Goal: Information Seeking & Learning: Learn about a topic

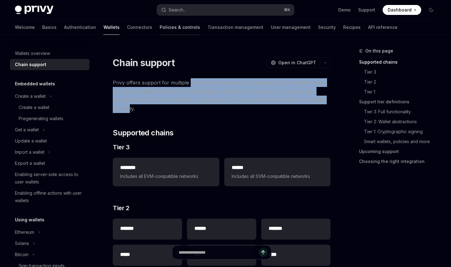
click at [160, 26] on link "Policies & controls" at bounding box center [180, 27] width 40 height 15
type textarea "*"
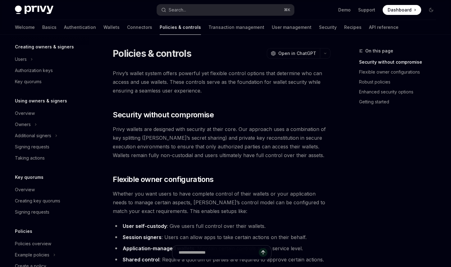
scroll to position [170, 0]
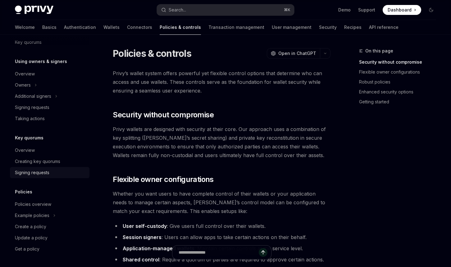
click at [38, 172] on div "Signing requests" at bounding box center [32, 172] width 34 height 7
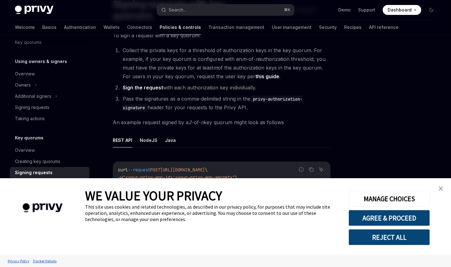
scroll to position [97, 0]
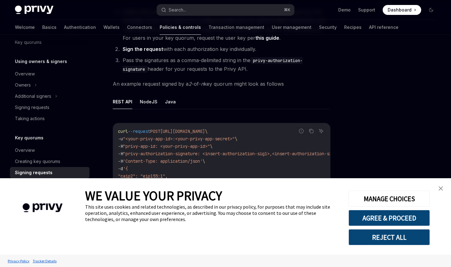
click at [440, 187] on img "close banner" at bounding box center [441, 188] width 4 height 4
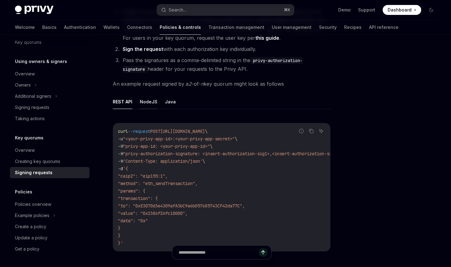
click at [153, 94] on button "NodeJS" at bounding box center [149, 101] width 18 height 15
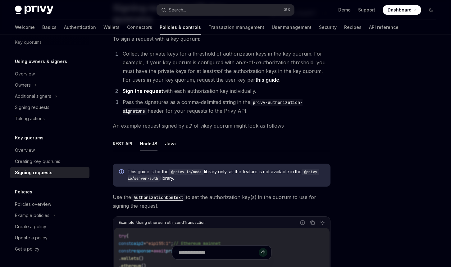
scroll to position [42, 0]
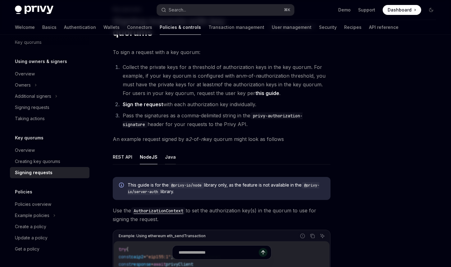
click at [169, 150] on button "Java" at bounding box center [170, 157] width 11 height 15
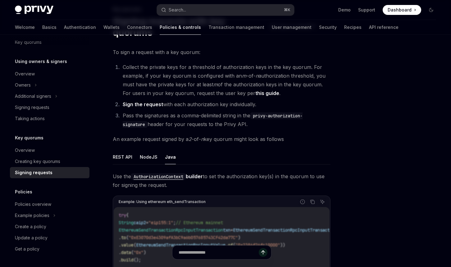
click at [236, 150] on ul "REST API NodeJS Java" at bounding box center [222, 157] width 218 height 15
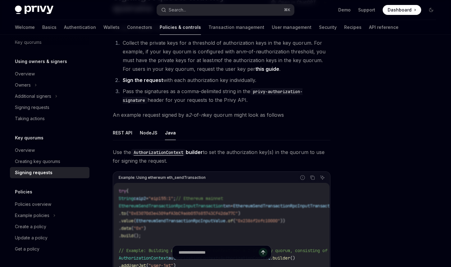
scroll to position [80, 0]
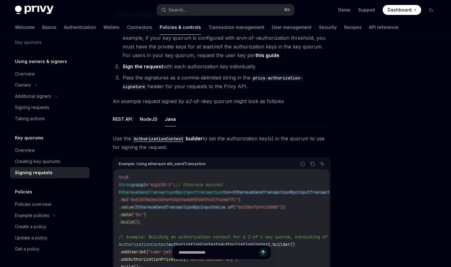
click at [365, 150] on div at bounding box center [394, 157] width 94 height 220
click at [145, 112] on button "NodeJS" at bounding box center [149, 119] width 18 height 15
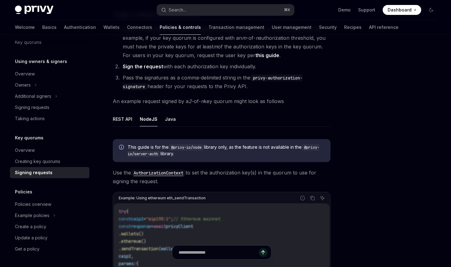
click at [118, 112] on button "REST API" at bounding box center [123, 119] width 20 height 15
type textarea "*"
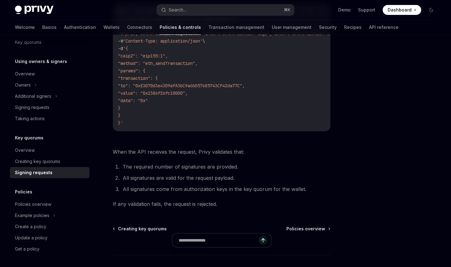
scroll to position [54, 0]
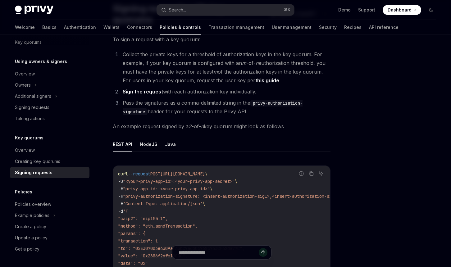
click at [225, 137] on ul "REST API NodeJS Java" at bounding box center [222, 144] width 218 height 15
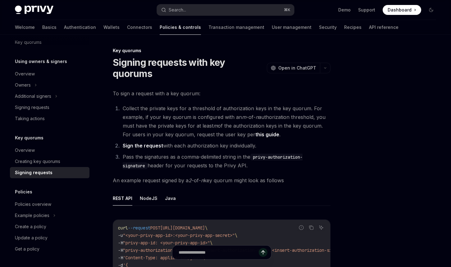
scroll to position [0, 0]
click at [247, 89] on span "To sign a request with a key quorum:" at bounding box center [222, 93] width 218 height 9
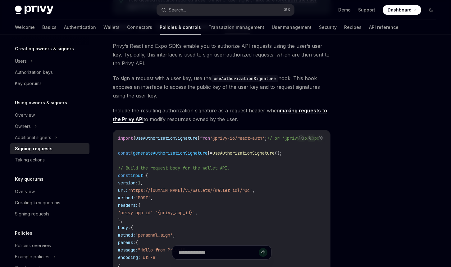
scroll to position [69, 0]
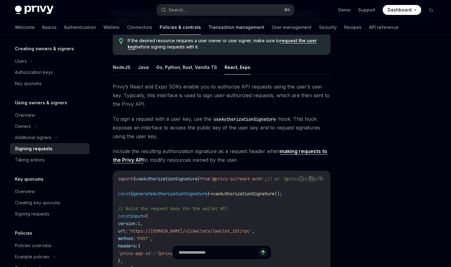
click at [208, 27] on link "Transaction management" at bounding box center [236, 27] width 56 height 15
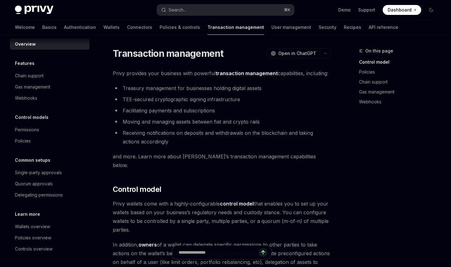
click at [278, 101] on li "TEE-secured cryptographic signing infrastructure" at bounding box center [222, 99] width 218 height 9
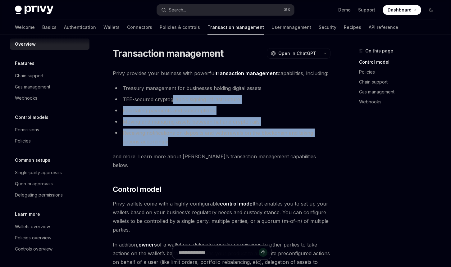
drag, startPoint x: 268, startPoint y: 140, endPoint x: 173, endPoint y: 99, distance: 103.2
click at [173, 99] on ul "Treasury management for businesses holding digital assets TEE-secured cryptogra…" at bounding box center [222, 115] width 218 height 62
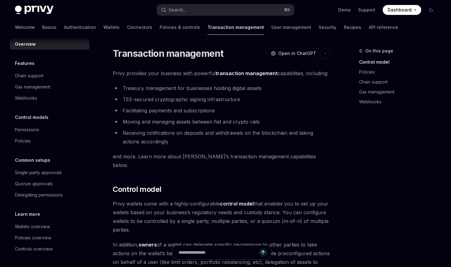
click at [167, 87] on li "Treasury management for businesses holding digital assets" at bounding box center [222, 88] width 218 height 9
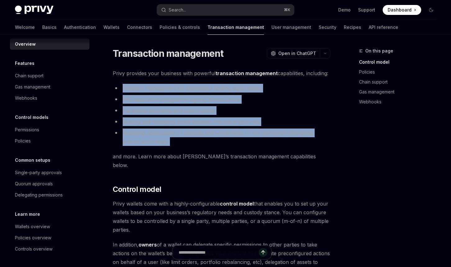
drag, startPoint x: 253, startPoint y: 151, endPoint x: 121, endPoint y: 91, distance: 144.9
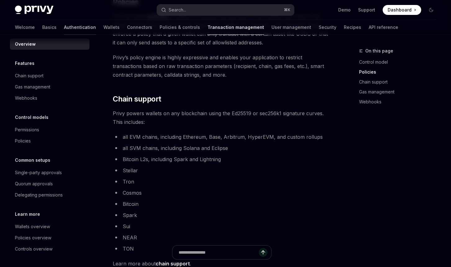
click at [64, 32] on link "Authentication" at bounding box center [80, 27] width 32 height 15
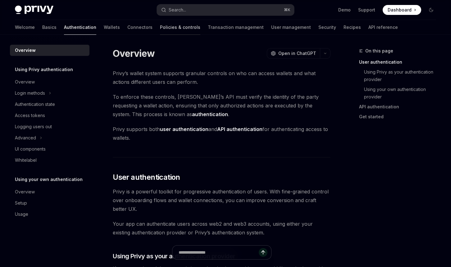
click at [160, 29] on link "Policies & controls" at bounding box center [180, 27] width 40 height 15
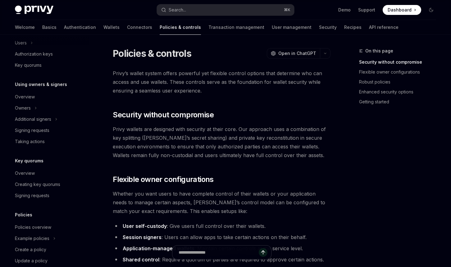
scroll to position [170, 0]
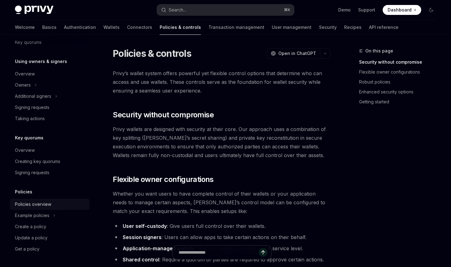
click at [33, 204] on div "Policies overview" at bounding box center [33, 204] width 36 height 7
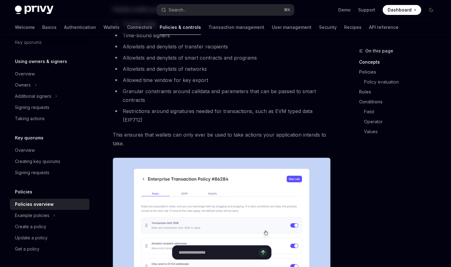
scroll to position [112, 0]
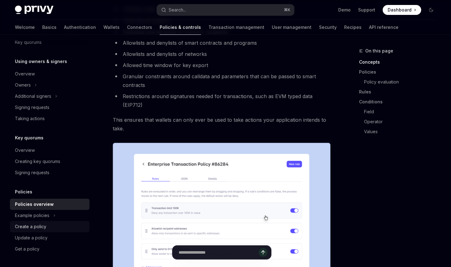
click at [39, 227] on div "Create a policy" at bounding box center [30, 226] width 31 height 7
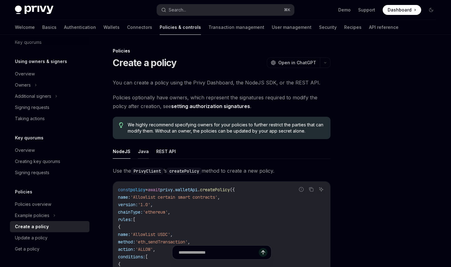
click at [140, 154] on button "Java" at bounding box center [143, 151] width 11 height 15
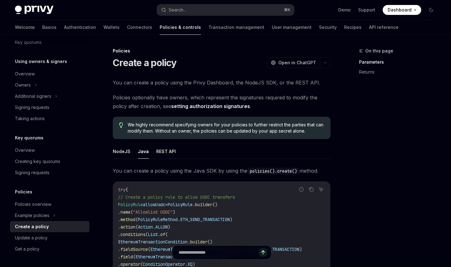
click at [174, 154] on ul "NodeJS Java REST API" at bounding box center [222, 151] width 218 height 15
click at [165, 155] on button "REST API" at bounding box center [166, 151] width 20 height 15
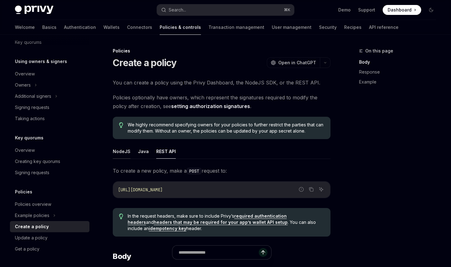
click at [122, 154] on button "NodeJS" at bounding box center [122, 151] width 18 height 15
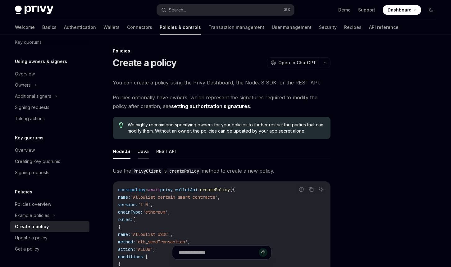
click at [141, 153] on button "Java" at bounding box center [143, 151] width 11 height 15
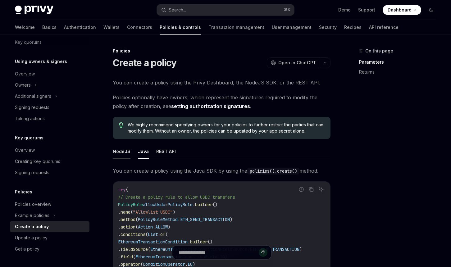
click at [123, 153] on button "NodeJS" at bounding box center [122, 151] width 18 height 15
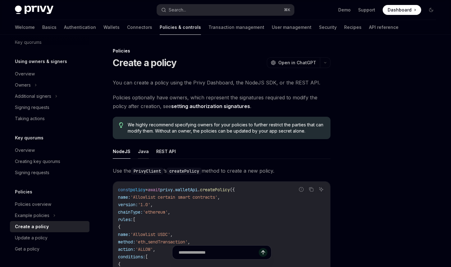
click at [143, 153] on button "Java" at bounding box center [143, 151] width 11 height 15
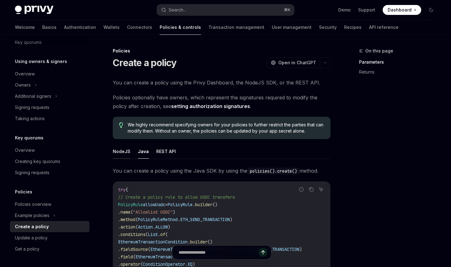
click at [121, 154] on button "NodeJS" at bounding box center [122, 151] width 18 height 15
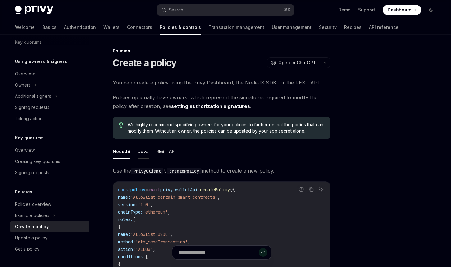
click at [145, 154] on button "Java" at bounding box center [143, 151] width 11 height 15
type textarea "*"
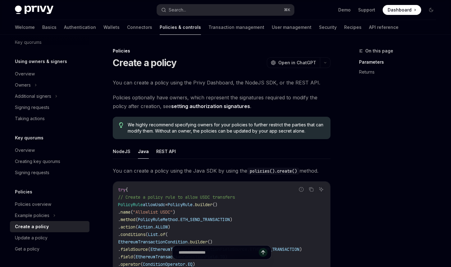
click at [207, 151] on ul "NodeJS Java REST API" at bounding box center [222, 151] width 218 height 15
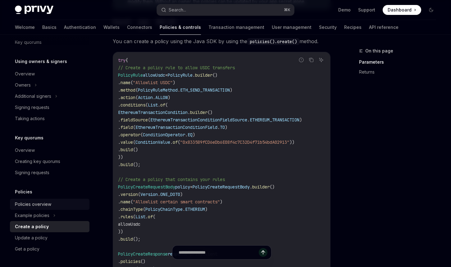
click at [39, 201] on div "Policies overview" at bounding box center [33, 204] width 36 height 7
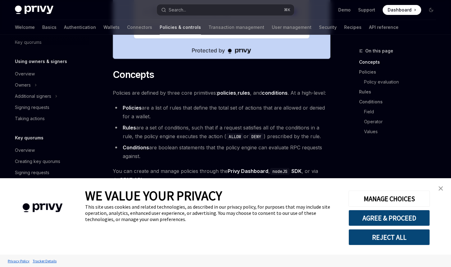
scroll to position [406, 0]
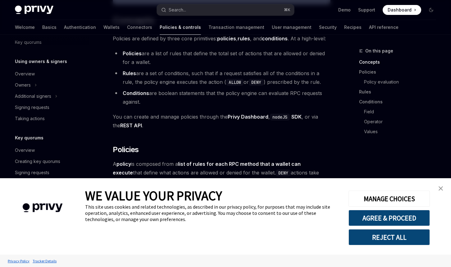
click at [441, 187] on img "close banner" at bounding box center [441, 188] width 4 height 4
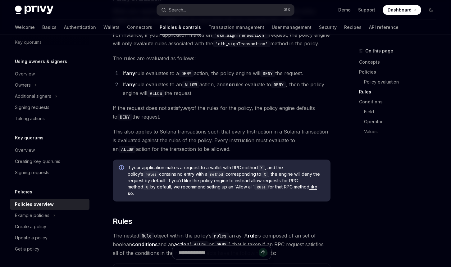
scroll to position [1129, 0]
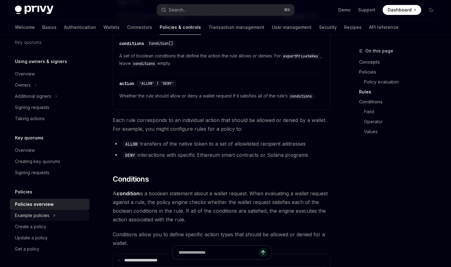
click at [36, 217] on div "Example policies" at bounding box center [32, 215] width 34 height 7
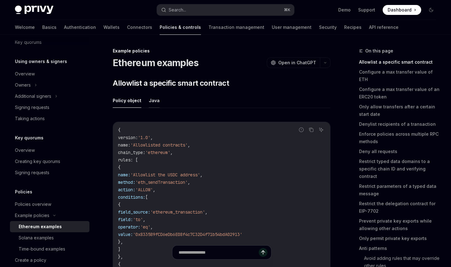
click at [153, 102] on button "Java" at bounding box center [154, 100] width 11 height 15
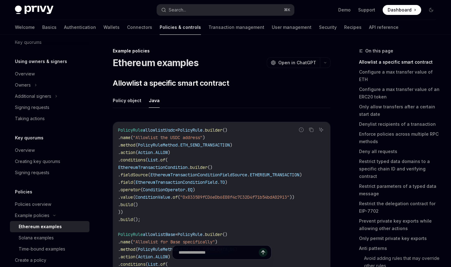
click at [198, 104] on ul "Policy object Java" at bounding box center [222, 100] width 218 height 15
drag, startPoint x: 234, startPoint y: 211, endPoint x: 112, endPoint y: 131, distance: 146.3
click at [217, 163] on code "PolicyRule allowlistUsdc = PolicyRule . builder () . name ( "Allowlist the USDC…" at bounding box center [230, 253] width 224 height 254
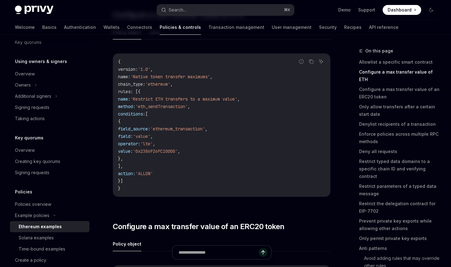
scroll to position [282, 0]
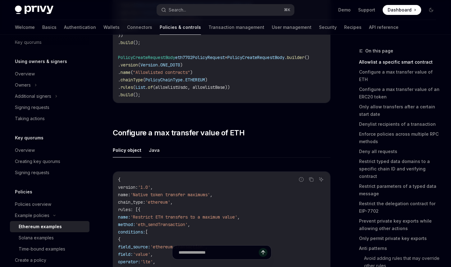
click at [160, 150] on ul "Policy object Java" at bounding box center [222, 150] width 218 height 15
click at [154, 156] on button "Java" at bounding box center [154, 150] width 11 height 15
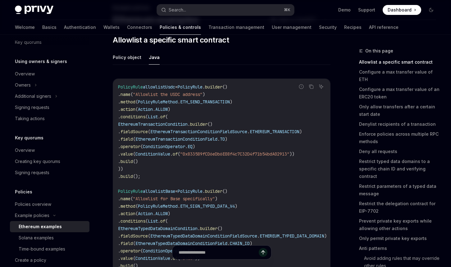
scroll to position [31, 0]
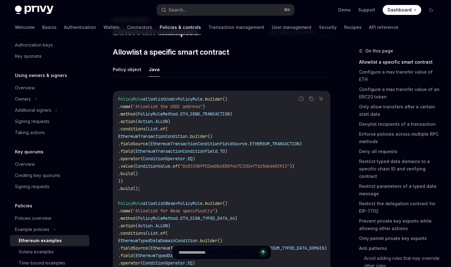
scroll to position [204, 0]
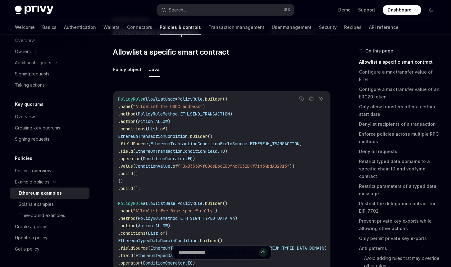
click at [55, 203] on div "Solana examples" at bounding box center [52, 204] width 67 height 7
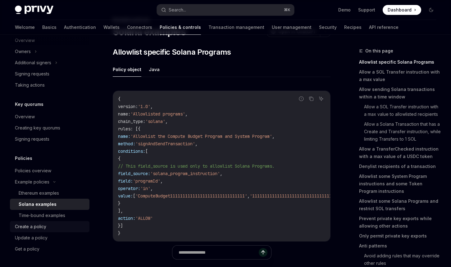
click at [49, 223] on div "Create a policy" at bounding box center [50, 226] width 71 height 7
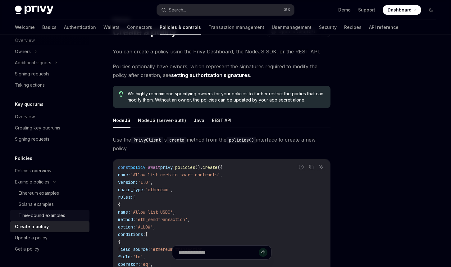
click at [44, 214] on div "Time-bound examples" at bounding box center [42, 215] width 47 height 7
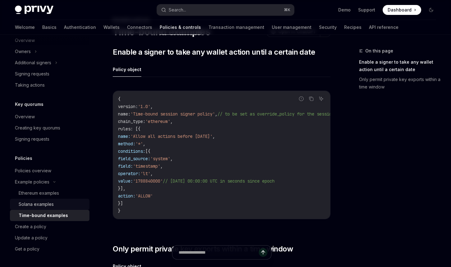
click at [38, 207] on div "Solana examples" at bounding box center [36, 204] width 35 height 7
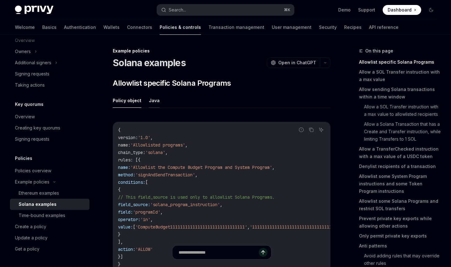
click at [154, 100] on button "Java" at bounding box center [154, 100] width 11 height 15
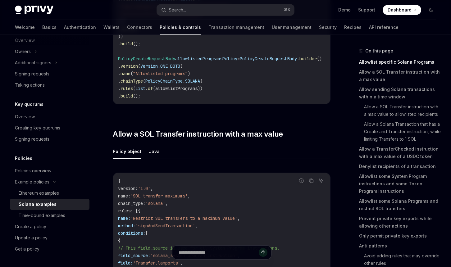
scroll to position [212, 0]
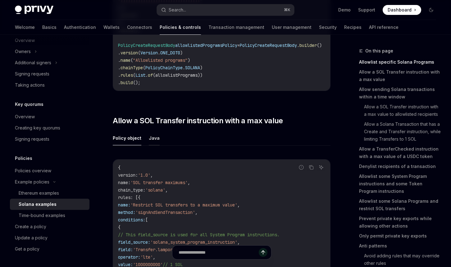
click at [150, 145] on button "Java" at bounding box center [154, 138] width 11 height 15
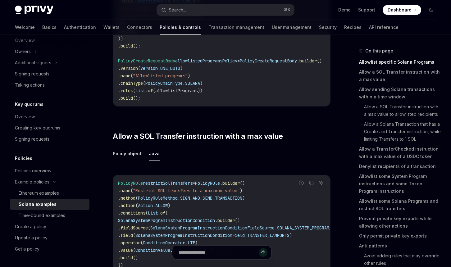
scroll to position [196, 0]
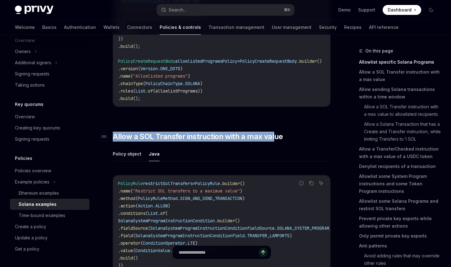
drag, startPoint x: 115, startPoint y: 137, endPoint x: 273, endPoint y: 139, distance: 158.5
click at [273, 139] on span "Allow a SOL Transfer instruction with a max value" at bounding box center [198, 137] width 170 height 10
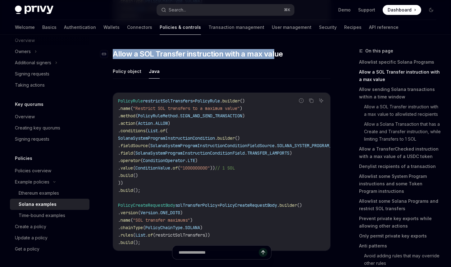
scroll to position [283, 0]
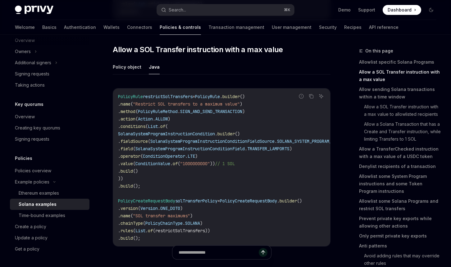
click at [211, 72] on ul "Policy object Java" at bounding box center [222, 67] width 218 height 15
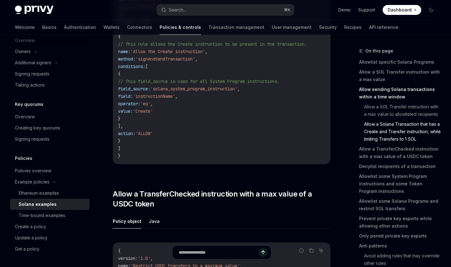
scroll to position [1268, 0]
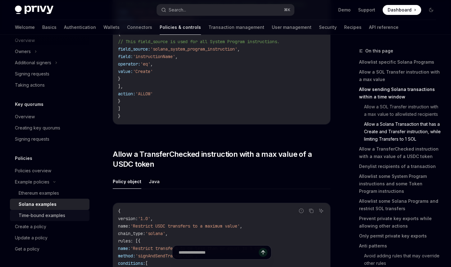
click at [48, 218] on div "Time-bound examples" at bounding box center [42, 215] width 47 height 7
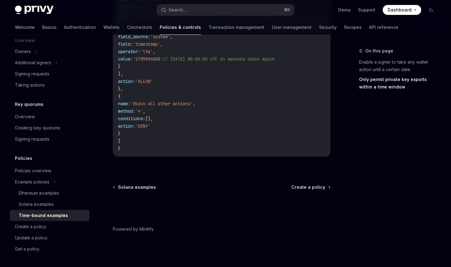
click at [28, 224] on div "Create a policy" at bounding box center [30, 226] width 31 height 7
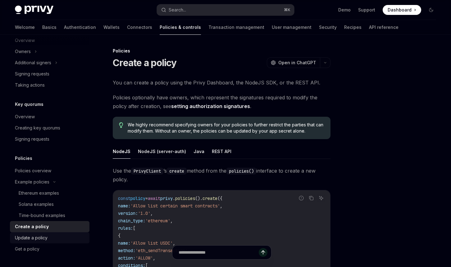
click at [30, 236] on div "Update a policy" at bounding box center [31, 237] width 33 height 7
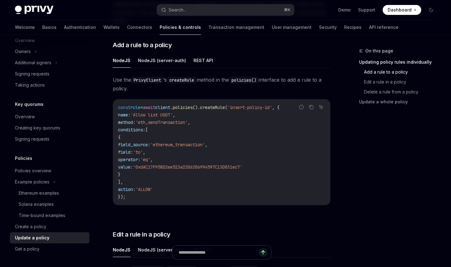
scroll to position [161, 0]
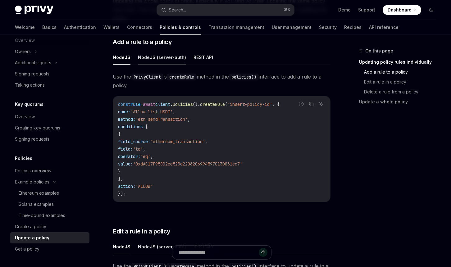
click at [156, 58] on button "NodeJS (server-auth)" at bounding box center [162, 57] width 48 height 15
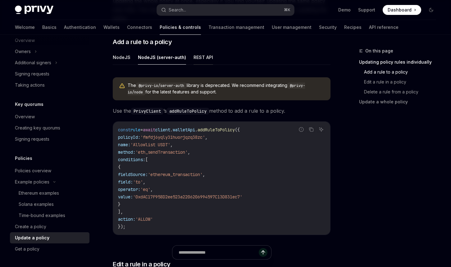
click at [200, 57] on button "REST API" at bounding box center [204, 57] width 20 height 15
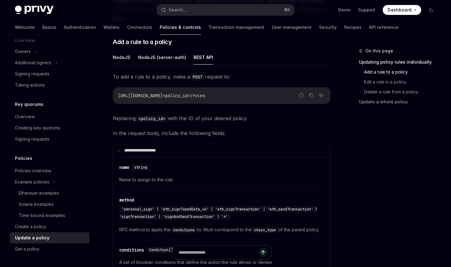
click at [257, 59] on ul "NodeJS NodeJS (server-auth) REST API" at bounding box center [222, 57] width 218 height 15
click at [157, 60] on button "NodeJS (server-auth)" at bounding box center [162, 57] width 48 height 15
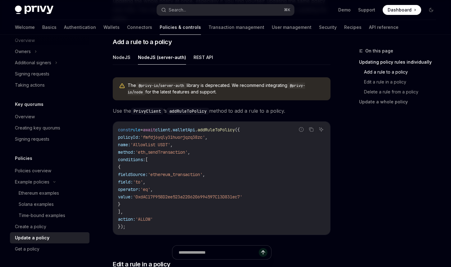
click at [378, 159] on div "On this page Updating policy rules individually Add a rule to a policy Edit a r…" at bounding box center [394, 157] width 94 height 220
click at [219, 157] on code "const rule = await client . walletApi . addRuleToPolicy ({ policyId: 'fmfdj6yql…" at bounding box center [221, 178] width 207 height 104
drag, startPoint x: 241, startPoint y: 167, endPoint x: 156, endPoint y: 140, distance: 89.0
click at [156, 140] on code "const rule = await client . walletApi . addRuleToPolicy ({ policyId: 'fmfdj6yql…" at bounding box center [221, 178] width 207 height 104
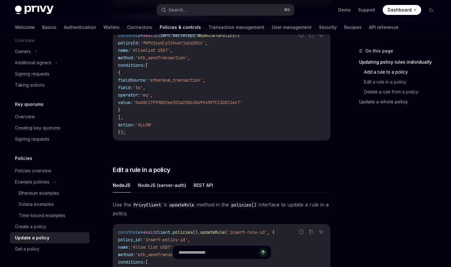
scroll to position [334, 0]
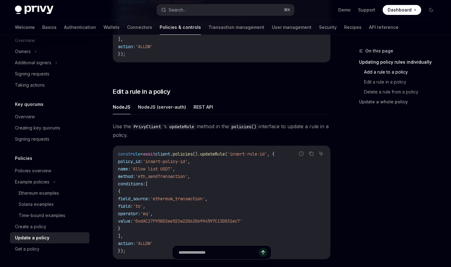
click at [272, 85] on div "You can update a policy by updating rules one at a time, or by updating the who…" at bounding box center [222, 178] width 218 height 869
click at [199, 105] on button "REST API" at bounding box center [204, 107] width 20 height 15
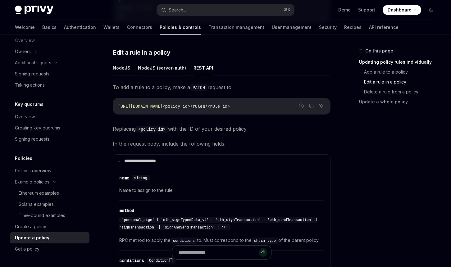
scroll to position [362, 0]
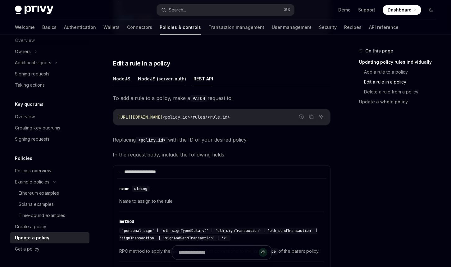
click at [140, 81] on button "NodeJS (server-auth)" at bounding box center [162, 78] width 48 height 15
type textarea "*"
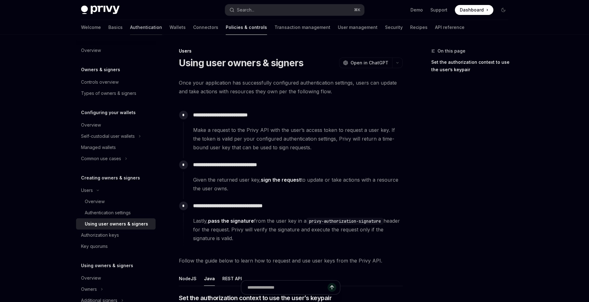
click at [130, 28] on link "Authentication" at bounding box center [146, 27] width 32 height 15
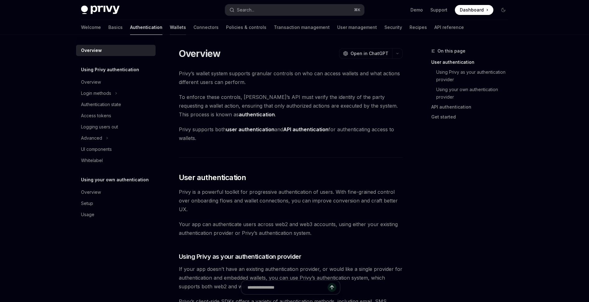
click at [170, 27] on link "Wallets" at bounding box center [178, 27] width 16 height 15
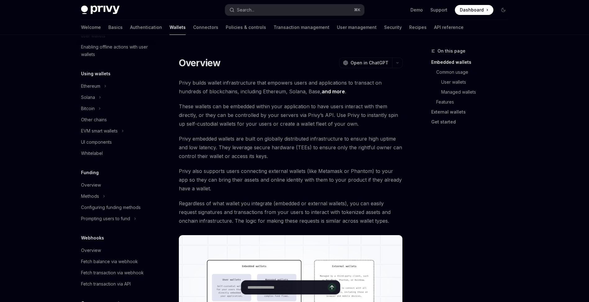
scroll to position [129, 0]
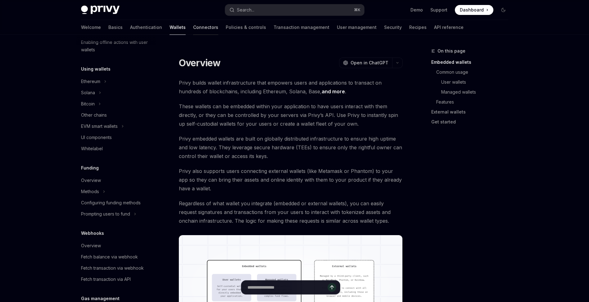
click at [193, 24] on link "Connectors" at bounding box center [205, 27] width 25 height 15
type textarea "*"
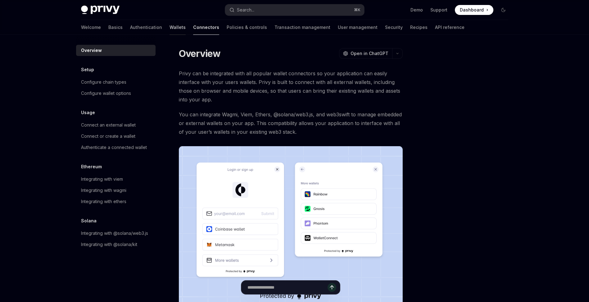
click at [170, 26] on link "Wallets" at bounding box center [178, 27] width 16 height 15
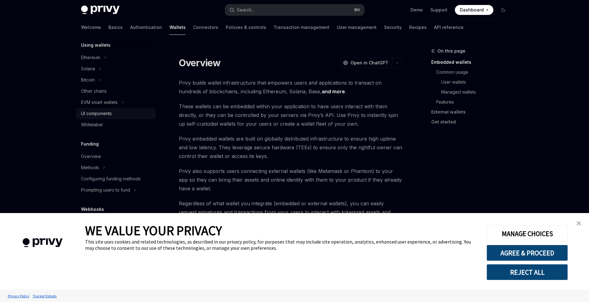
scroll to position [153, 0]
click at [580, 221] on img "close banner" at bounding box center [579, 223] width 4 height 4
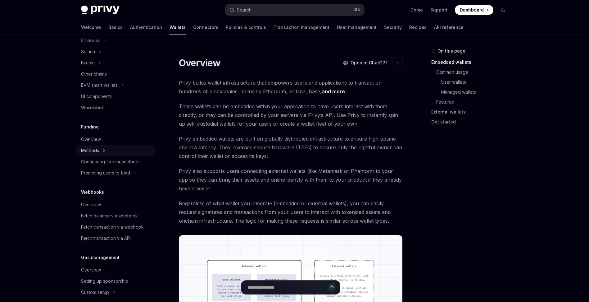
scroll to position [232, 0]
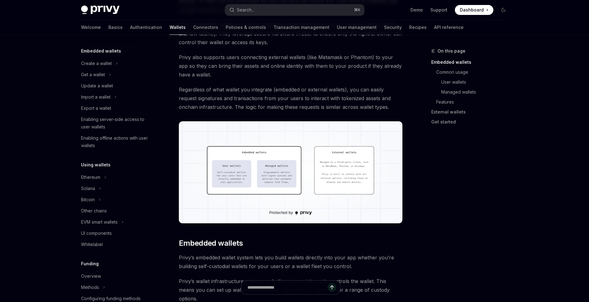
scroll to position [32, 0]
click at [193, 28] on link "Connectors" at bounding box center [205, 27] width 25 height 15
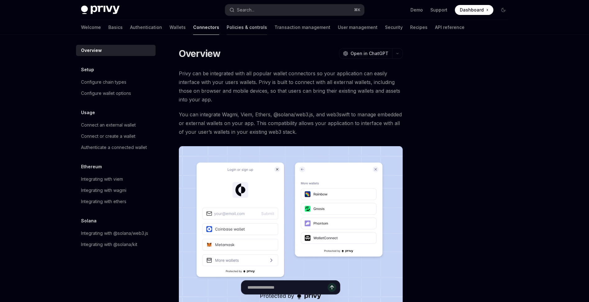
click at [227, 29] on link "Policies & controls" at bounding box center [247, 27] width 40 height 15
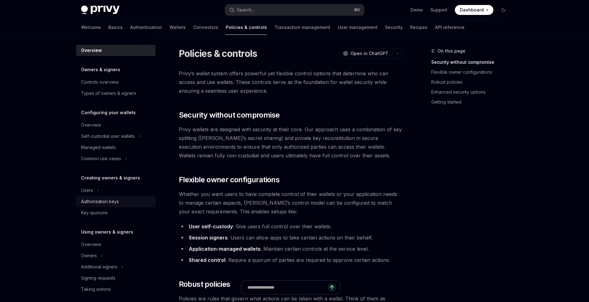
click at [107, 201] on div "Authorization keys" at bounding box center [100, 201] width 38 height 7
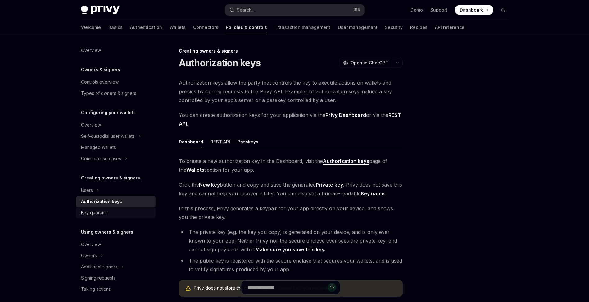
click at [104, 211] on div "Key quorums" at bounding box center [94, 212] width 27 height 7
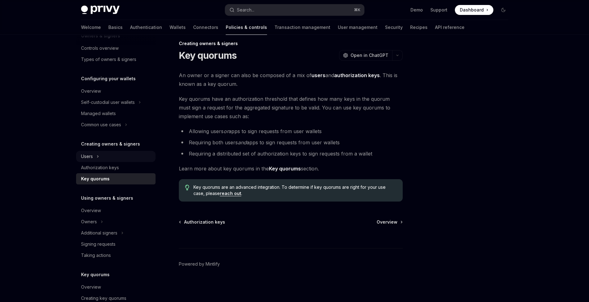
scroll to position [136, 0]
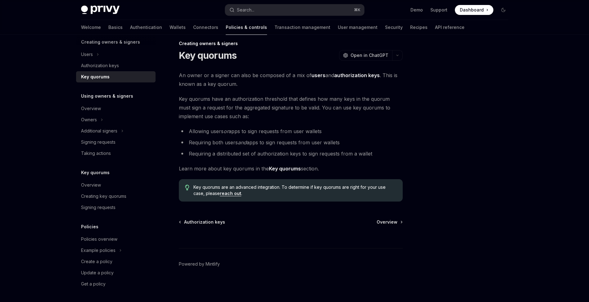
click at [284, 86] on span "An owner or a signer can also be composed of a mix of users and authorization k…" at bounding box center [291, 79] width 224 height 17
click at [275, 23] on link "Transaction management" at bounding box center [303, 27] width 56 height 15
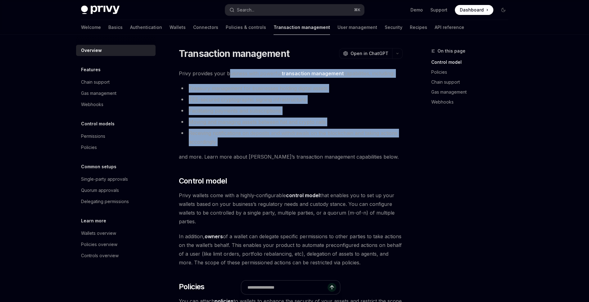
drag, startPoint x: 361, startPoint y: 152, endPoint x: 230, endPoint y: 75, distance: 152.6
click at [331, 105] on ul "Treasury management for businesses holding digital assets TEE-secured cryptogra…" at bounding box center [291, 115] width 224 height 62
drag, startPoint x: 285, startPoint y: 147, endPoint x: 207, endPoint y: 72, distance: 108.1
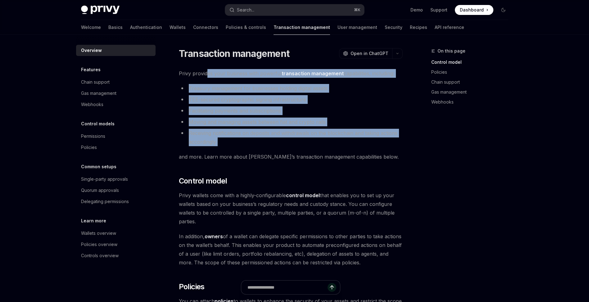
click at [222, 72] on span "Privy provides your business with powerful transaction management capabilities,…" at bounding box center [291, 73] width 224 height 9
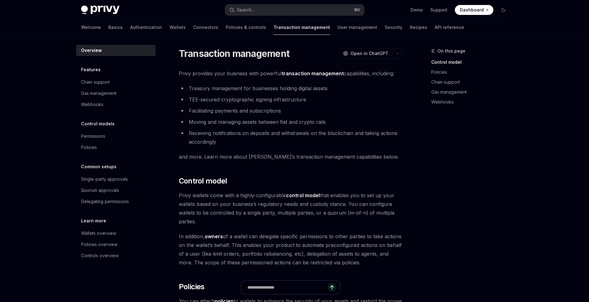
click at [188, 71] on span "Privy provides your business with powerful transaction management capabilities,…" at bounding box center [291, 73] width 224 height 9
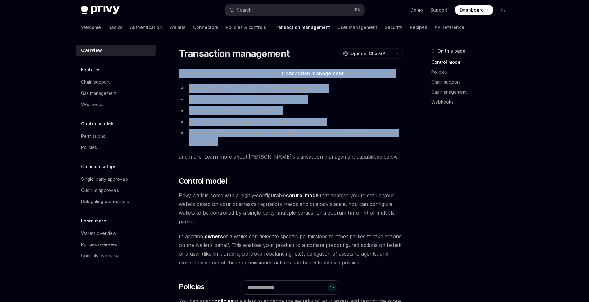
drag, startPoint x: 182, startPoint y: 72, endPoint x: 348, endPoint y: 149, distance: 183.5
drag, startPoint x: 273, startPoint y: 132, endPoint x: 258, endPoint y: 131, distance: 15.3
click at [273, 132] on li "Receiving notifications on deposits and withdrawals on the blockchain and takin…" at bounding box center [291, 137] width 224 height 17
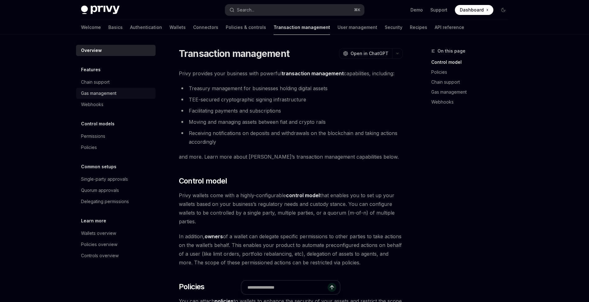
click at [113, 93] on div "Gas management" at bounding box center [98, 92] width 35 height 7
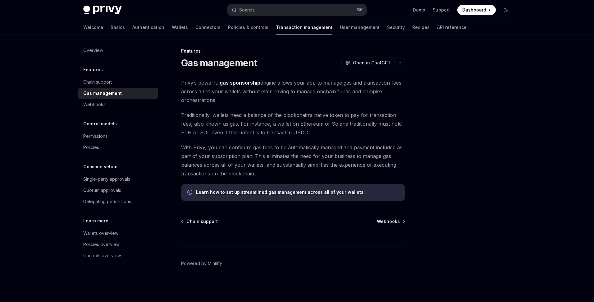
click at [291, 102] on span "Privy’s powerful gas sponsorship engine allows your app to manage gas and trans…" at bounding box center [293, 91] width 224 height 26
click at [113, 103] on div "Webhooks" at bounding box center [118, 104] width 71 height 7
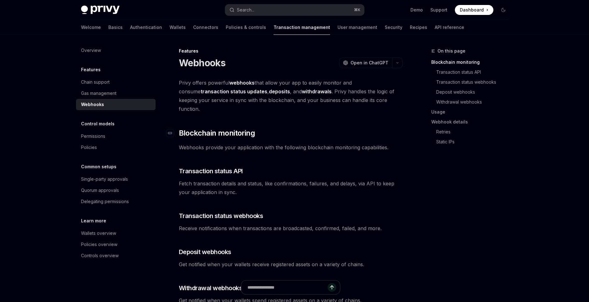
click at [323, 128] on h2 "​ Blockchain monitoring" at bounding box center [291, 133] width 224 height 10
click at [114, 93] on div "Gas management" at bounding box center [98, 92] width 35 height 7
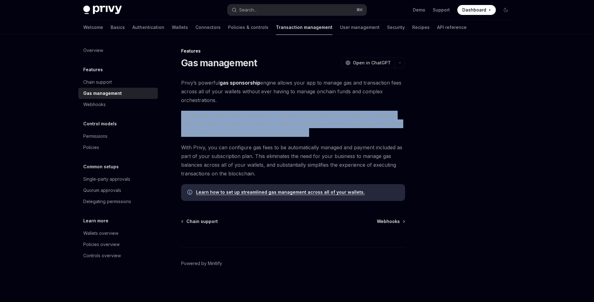
drag, startPoint x: 348, startPoint y: 136, endPoint x: 245, endPoint y: 107, distance: 107.4
click at [245, 107] on div "Privy’s powerful gas sponsorship engine allows your app to manage gas and trans…" at bounding box center [293, 139] width 224 height 122
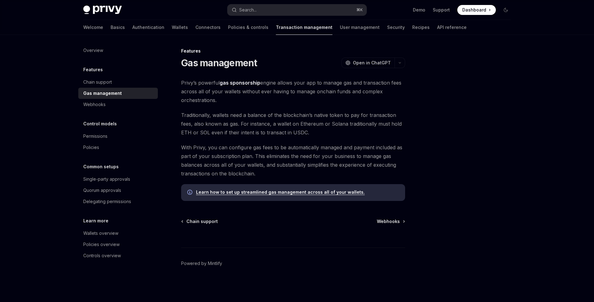
click at [345, 97] on span "Privy’s powerful gas sponsorship engine allows your app to manage gas and trans…" at bounding box center [293, 91] width 224 height 26
click at [111, 103] on div "Webhooks" at bounding box center [118, 104] width 71 height 7
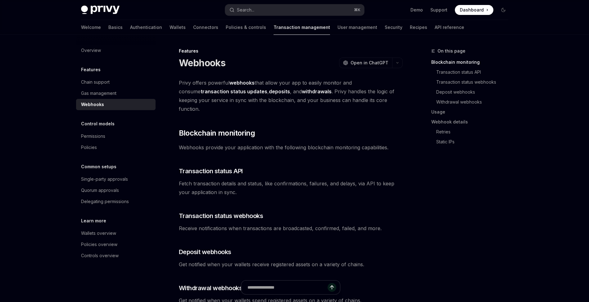
click at [108, 93] on div "Gas management" at bounding box center [98, 92] width 35 height 7
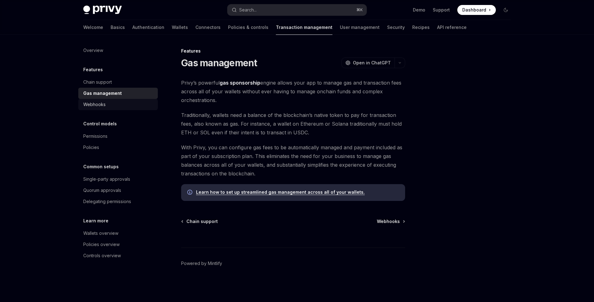
click at [104, 101] on div "Webhooks" at bounding box center [94, 104] width 22 height 7
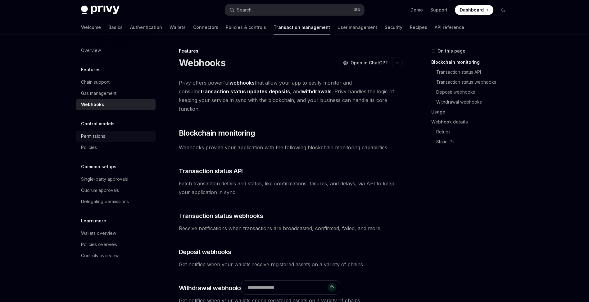
click at [101, 137] on div "Permissions" at bounding box center [93, 135] width 24 height 7
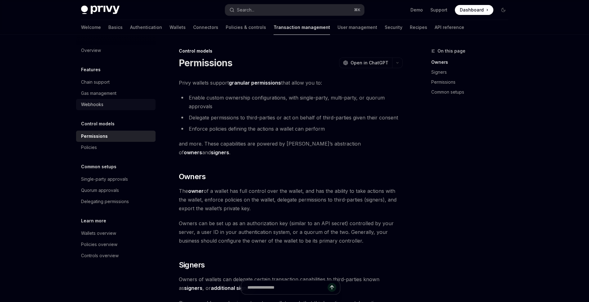
click at [104, 104] on div "Webhooks" at bounding box center [116, 104] width 71 height 7
type textarea "*"
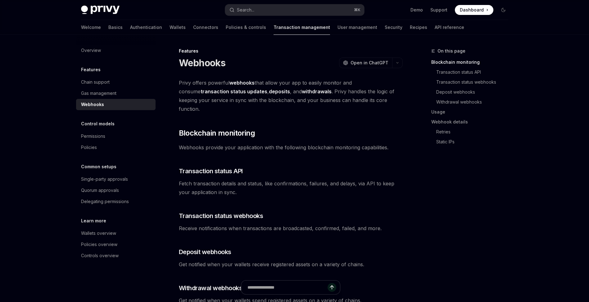
click at [363, 99] on span "Privy offers powerful webhooks that allow your app to easily monitor and consum…" at bounding box center [291, 95] width 224 height 35
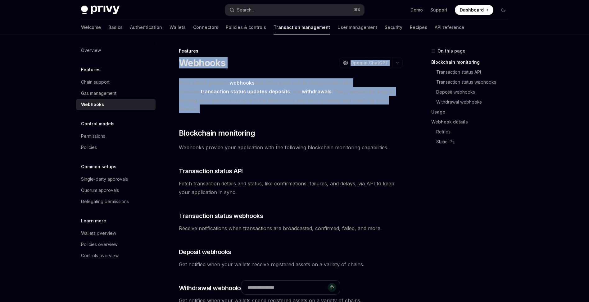
drag, startPoint x: 376, startPoint y: 101, endPoint x: 170, endPoint y: 64, distance: 209.3
drag, startPoint x: 370, startPoint y: 100, endPoint x: 179, endPoint y: 62, distance: 194.6
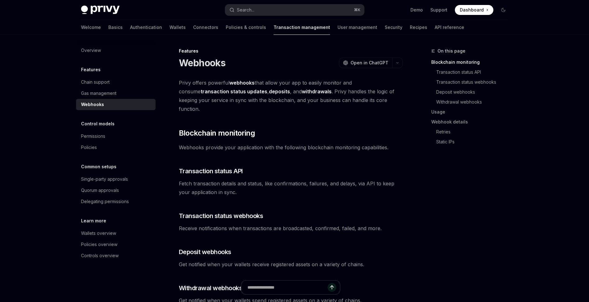
click at [267, 68] on div "Webhooks OpenAI Open in ChatGPT" at bounding box center [291, 62] width 224 height 11
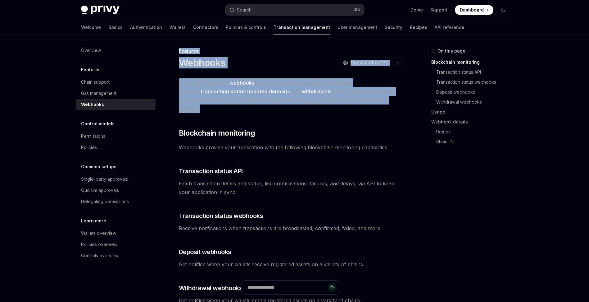
drag, startPoint x: 377, startPoint y: 103, endPoint x: 272, endPoint y: 47, distance: 119.7
click at [476, 74] on link "Transaction status API" at bounding box center [475, 72] width 77 height 10
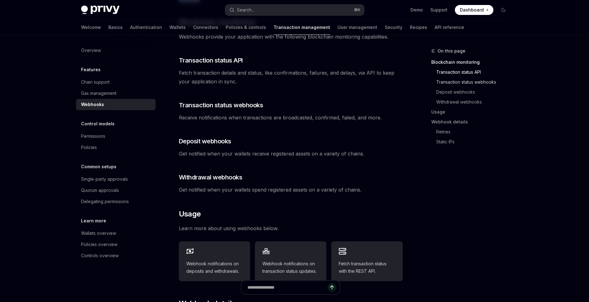
click at [478, 80] on link "Transaction status webhooks" at bounding box center [475, 82] width 77 height 10
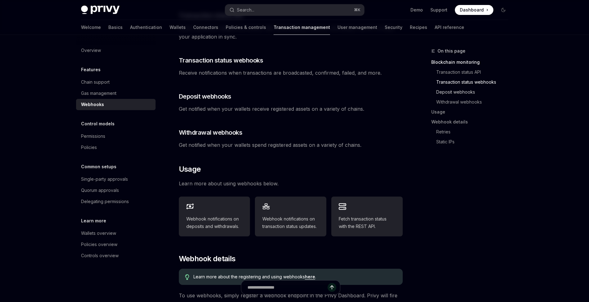
click at [460, 90] on link "Deposit webhooks" at bounding box center [475, 92] width 77 height 10
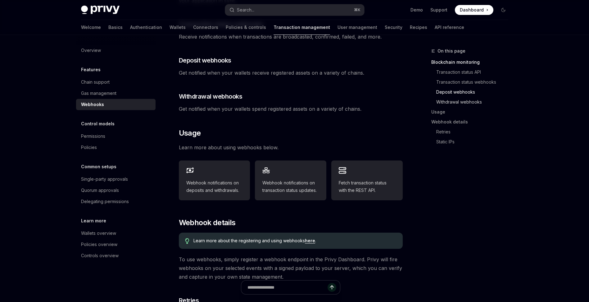
click at [460, 102] on link "Withdrawal webhooks" at bounding box center [475, 102] width 77 height 10
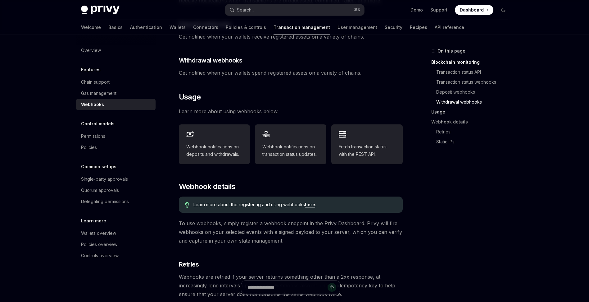
click at [442, 110] on link "Usage" at bounding box center [473, 112] width 82 height 10
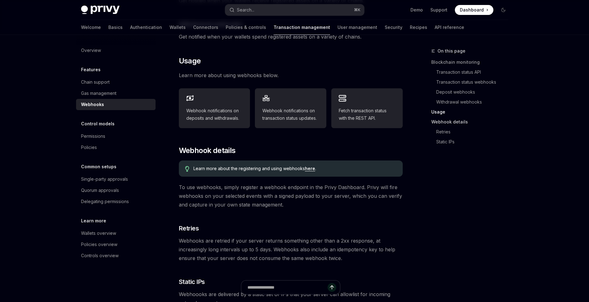
click at [454, 123] on link "Webhook details" at bounding box center [473, 122] width 82 height 10
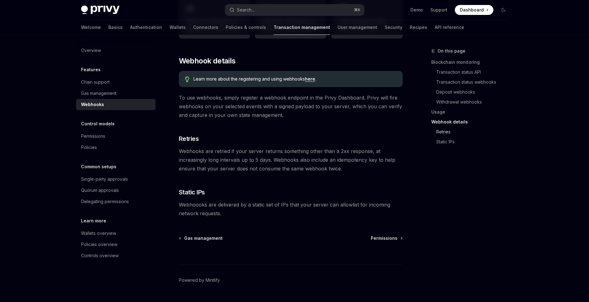
click at [448, 130] on link "Retries" at bounding box center [475, 132] width 77 height 10
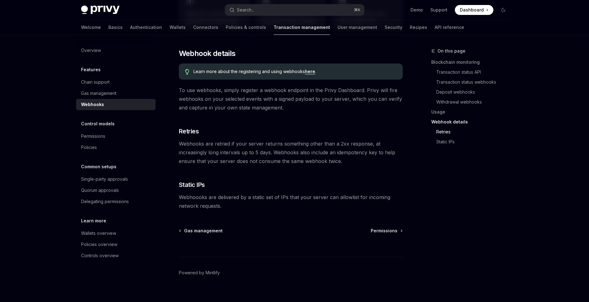
click at [433, 142] on li "Static IPs" at bounding box center [473, 142] width 82 height 10
click at [442, 144] on link "Static IPs" at bounding box center [475, 142] width 77 height 10
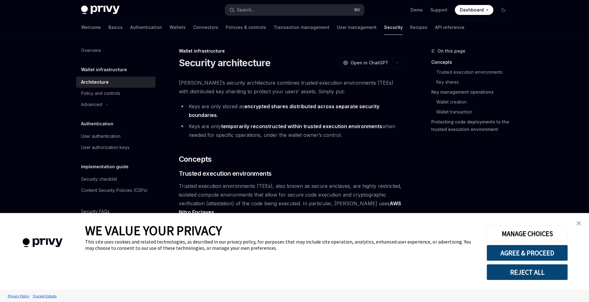
click at [578, 224] on img "close banner" at bounding box center [579, 223] width 4 height 4
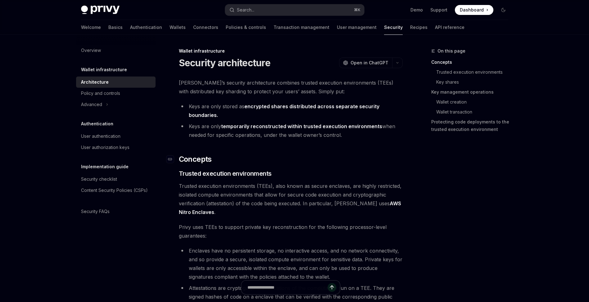
click at [317, 158] on h2 "​ Concepts" at bounding box center [291, 159] width 224 height 10
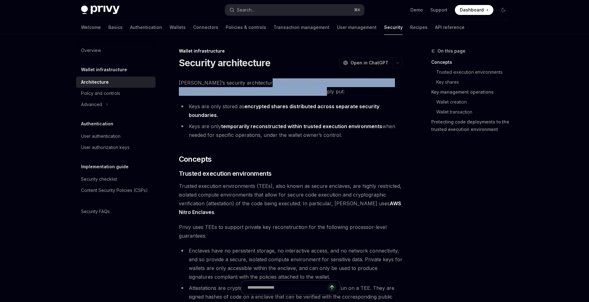
drag, startPoint x: 317, startPoint y: 93, endPoint x: 262, endPoint y: 79, distance: 57.4
click at [262, 79] on span "[PERSON_NAME]’s security architecture combines trusted execution environments (…" at bounding box center [291, 86] width 224 height 17
click at [341, 87] on span "[PERSON_NAME]’s security architecture combines trusted execution environments (…" at bounding box center [291, 86] width 224 height 17
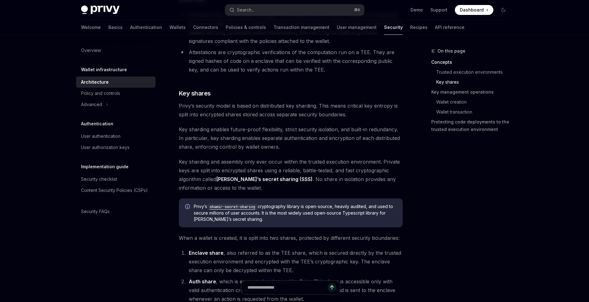
scroll to position [277, 0]
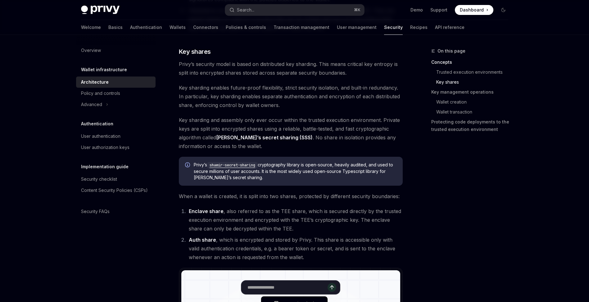
click at [374, 73] on span "Privy’s security model is based on distributed key sharding. This means critica…" at bounding box center [291, 68] width 224 height 17
click at [333, 86] on span "Key sharding enables future-proof flexibility, strict security isolation, and b…" at bounding box center [291, 96] width 224 height 26
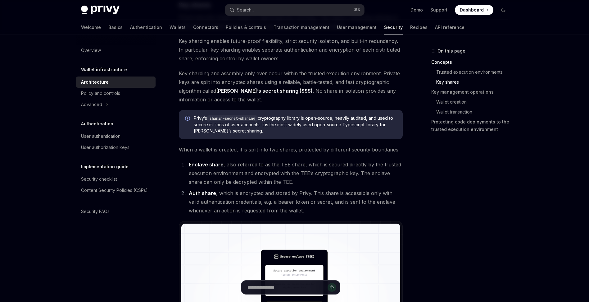
scroll to position [324, 0]
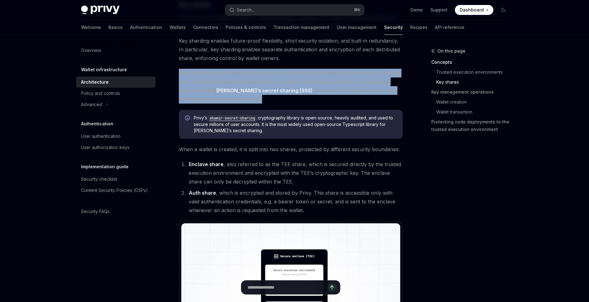
drag, startPoint x: 345, startPoint y: 102, endPoint x: 293, endPoint y: 59, distance: 66.6
click at [355, 96] on span "Key sharding and assembly only ever occur within the trusted execution environm…" at bounding box center [291, 86] width 224 height 35
drag, startPoint x: 365, startPoint y: 98, endPoint x: 316, endPoint y: 69, distance: 56.3
click at [316, 69] on span "Key sharding and assembly only ever occur within the trusted execution environm…" at bounding box center [291, 86] width 224 height 35
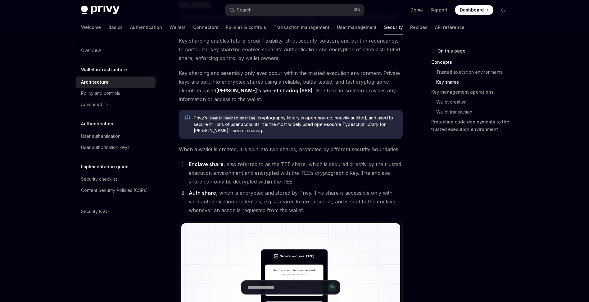
click at [368, 60] on span "Key sharding enables future-proof flexibility, strict security isolation, and b…" at bounding box center [291, 49] width 224 height 26
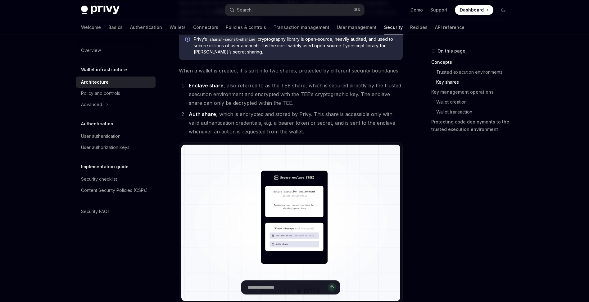
scroll to position [403, 0]
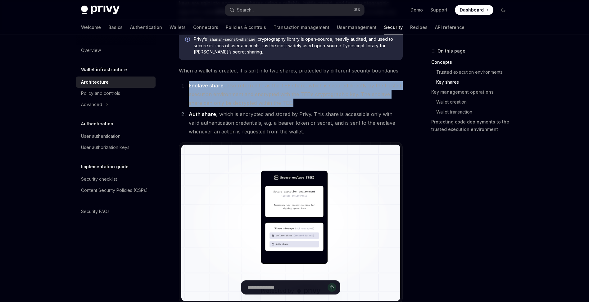
drag, startPoint x: 307, startPoint y: 99, endPoint x: 232, endPoint y: 79, distance: 77.5
click at [326, 98] on li "Enclave share , also referred to as the TEE share, which is secured directly by…" at bounding box center [295, 94] width 216 height 26
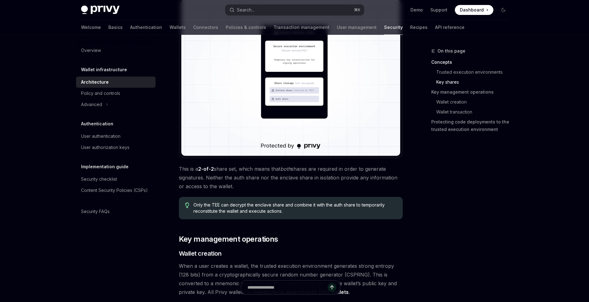
scroll to position [572, 0]
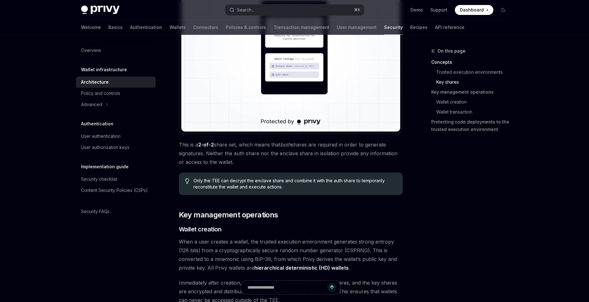
drag, startPoint x: 245, startPoint y: 164, endPoint x: 198, endPoint y: 141, distance: 52.5
click at [198, 141] on span "This is a 2-of-2 share set, which means that both shares are required in order …" at bounding box center [291, 153] width 224 height 26
click at [280, 159] on span "This is a 2-of-2 share set, which means that both shares are required in order …" at bounding box center [291, 153] width 224 height 26
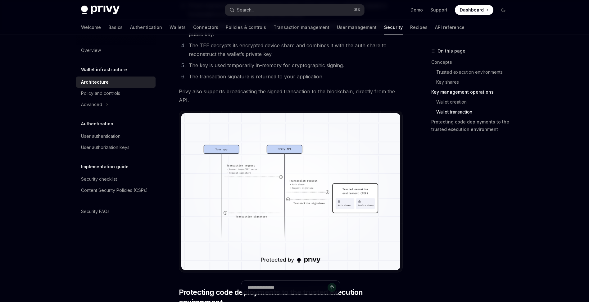
scroll to position [1123, 0]
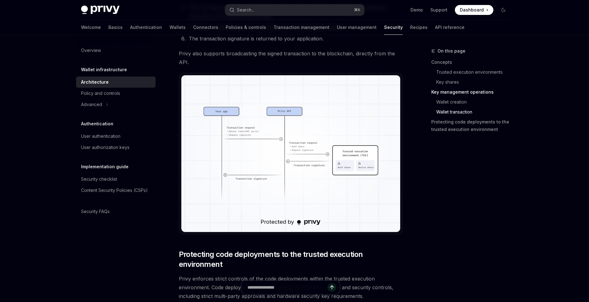
click at [129, 255] on div "Overview Wallet infrastructure Architecture Policy and controls Advanced Authen…" at bounding box center [120, 168] width 89 height 267
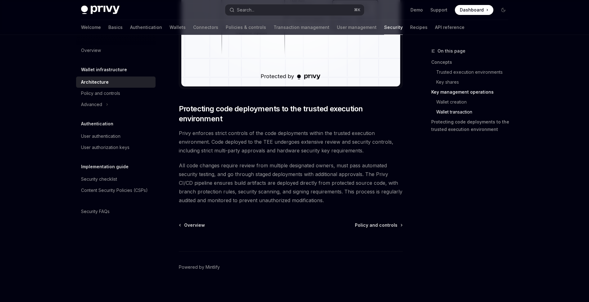
scroll to position [1271, 0]
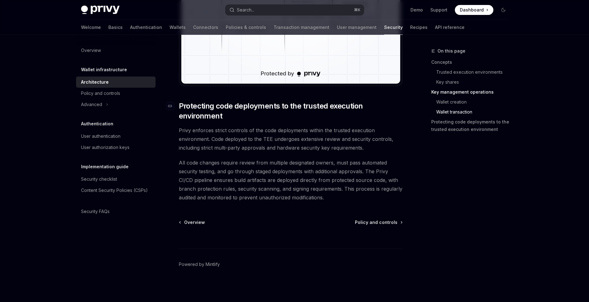
click at [318, 114] on span "Protecting code deployments to the trusted execution environment" at bounding box center [291, 111] width 224 height 20
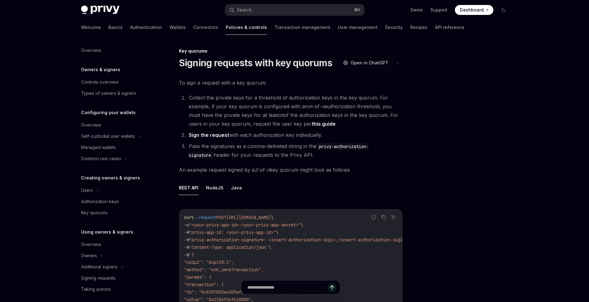
scroll to position [136, 0]
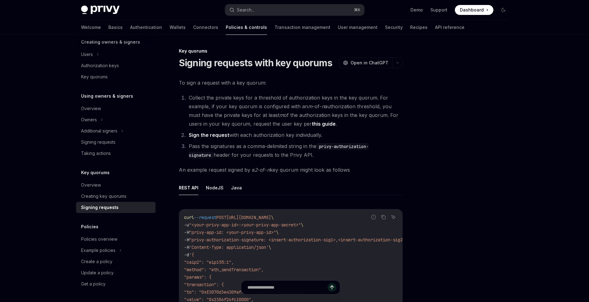
click at [101, 6] on img at bounding box center [100, 10] width 39 height 9
type textarea "*"
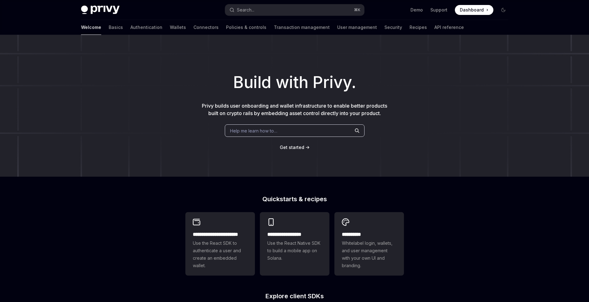
click at [478, 11] on span "Dashboard" at bounding box center [472, 10] width 24 height 6
